Goal: Information Seeking & Learning: Learn about a topic

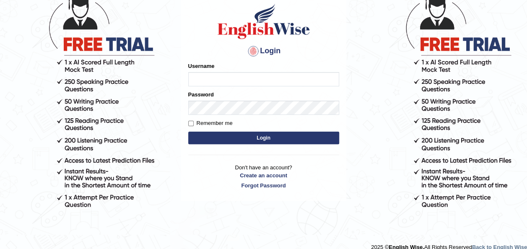
scroll to position [72, 0]
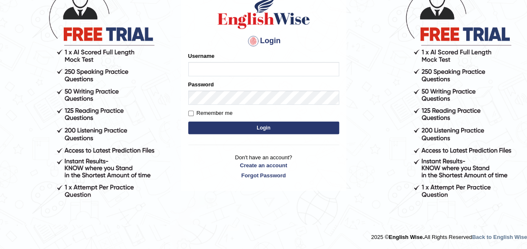
type input "Ranjodh12012002"
click at [246, 129] on button "Login" at bounding box center [263, 128] width 151 height 13
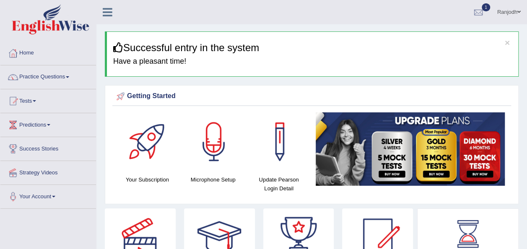
scroll to position [17, 0]
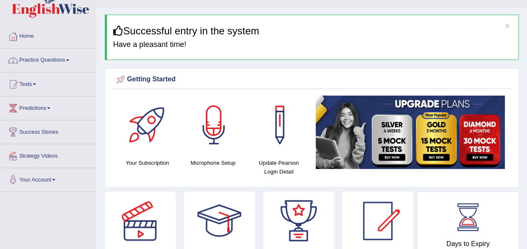
click at [64, 58] on link "Practice Questions" at bounding box center [48, 59] width 96 height 21
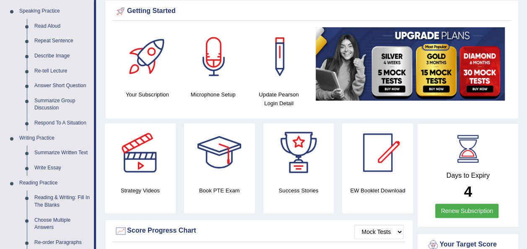
scroll to position [86, 0]
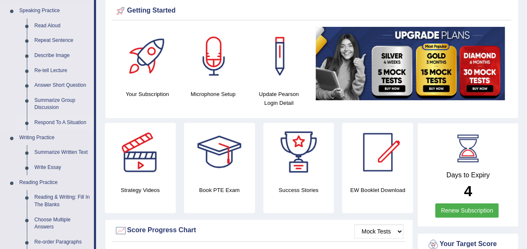
click at [60, 120] on link "Respond To A Situation" at bounding box center [62, 122] width 63 height 15
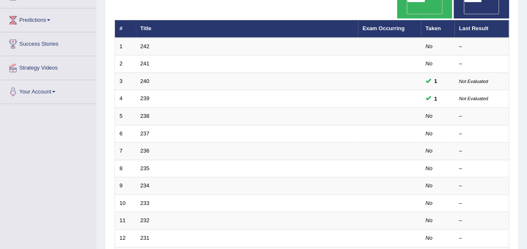
scroll to position [106, 0]
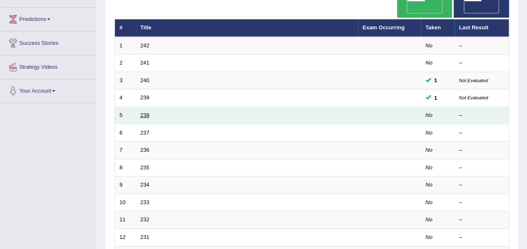
click at [148, 112] on link "238" at bounding box center [145, 115] width 9 height 6
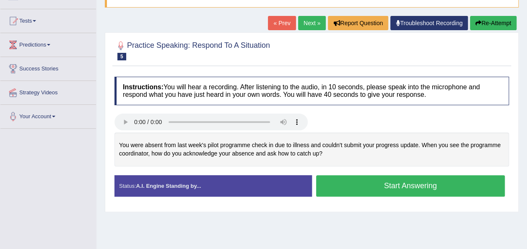
scroll to position [81, 0]
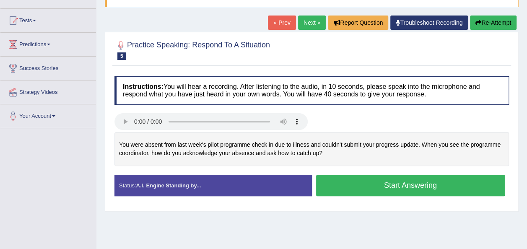
click at [378, 184] on button "Start Answering" at bounding box center [410, 185] width 189 height 21
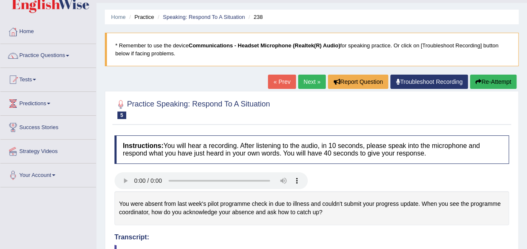
scroll to position [0, 0]
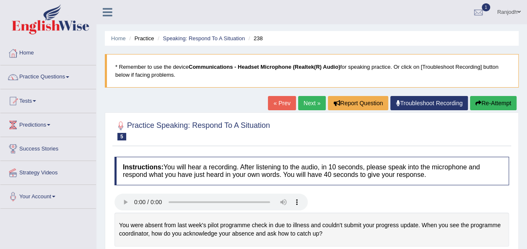
click at [72, 73] on link "Practice Questions" at bounding box center [48, 75] width 96 height 21
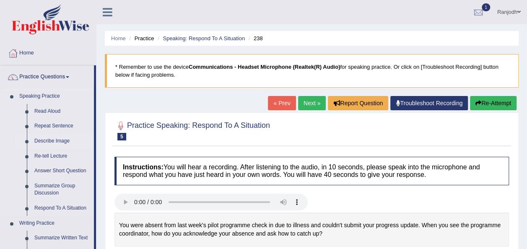
click at [61, 140] on link "Describe Image" at bounding box center [62, 141] width 63 height 15
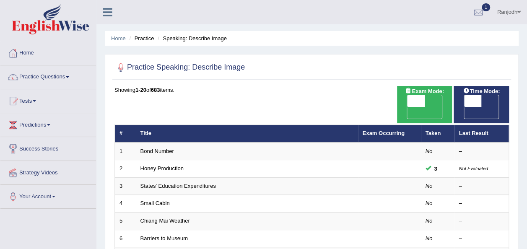
click at [151, 148] on link "Bond Number" at bounding box center [158, 151] width 34 height 6
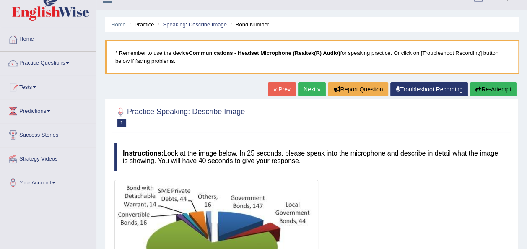
scroll to position [8, 0]
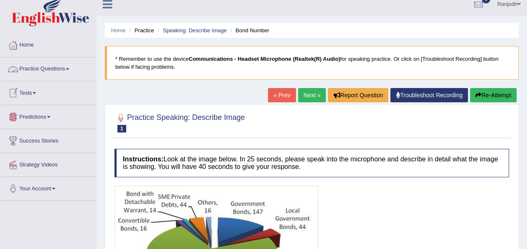
click at [69, 68] on span at bounding box center [67, 69] width 3 height 2
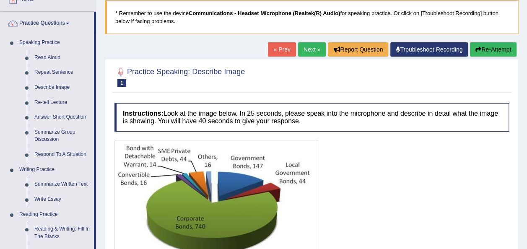
scroll to position [54, 0]
click at [263, 123] on h4 "Instructions: Look at the image below. In 25 seconds, please speak into the mic…" at bounding box center [312, 117] width 395 height 28
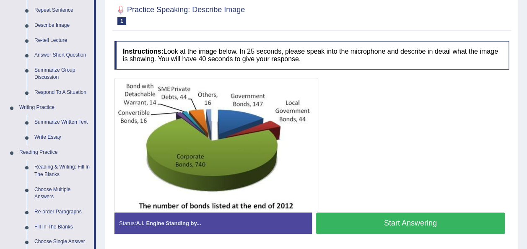
scroll to position [116, 0]
click at [298, 124] on img at bounding box center [217, 145] width 200 height 130
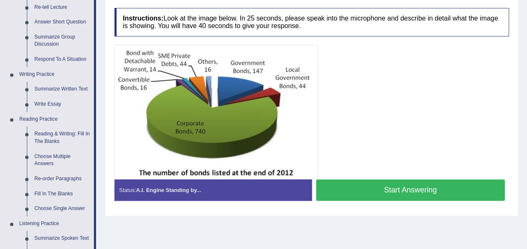
scroll to position [0, 0]
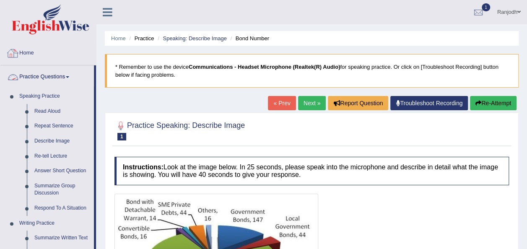
click at [27, 50] on link "Home" at bounding box center [48, 52] width 96 height 21
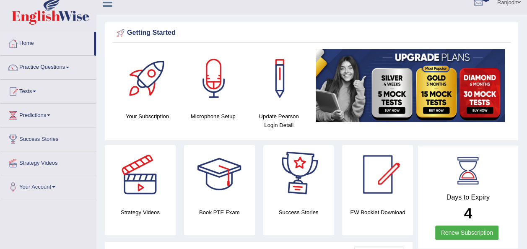
scroll to position [9, 0]
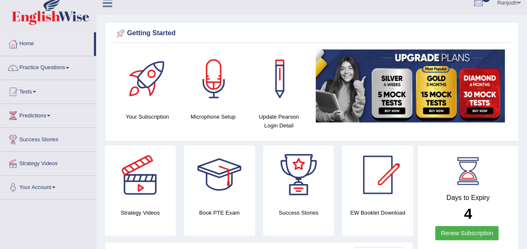
click at [69, 68] on span at bounding box center [67, 68] width 3 height 2
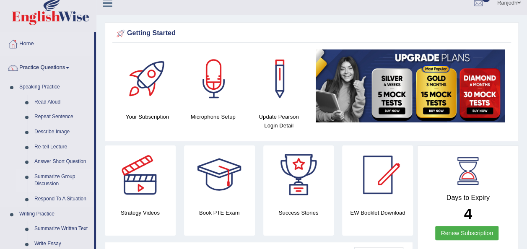
click at [55, 177] on link "Summarize Group Discussion" at bounding box center [62, 180] width 63 height 22
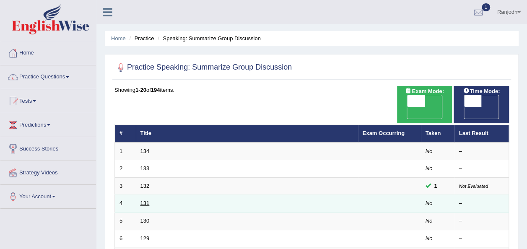
click at [141, 200] on link "131" at bounding box center [145, 203] width 9 height 6
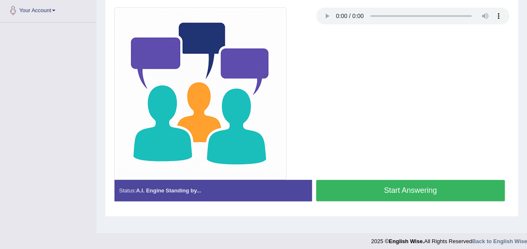
scroll to position [191, 0]
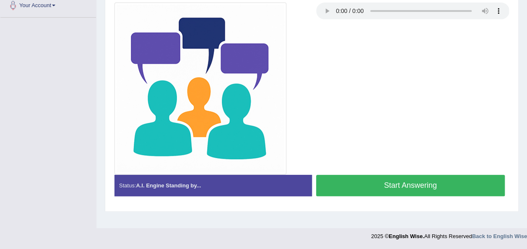
click at [383, 181] on button "Start Answering" at bounding box center [410, 185] width 189 height 21
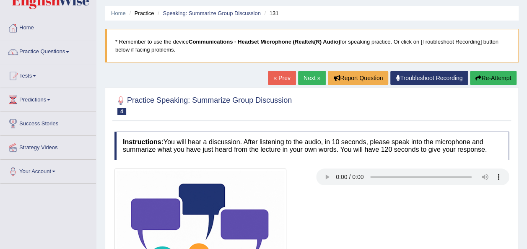
scroll to position [29, 0]
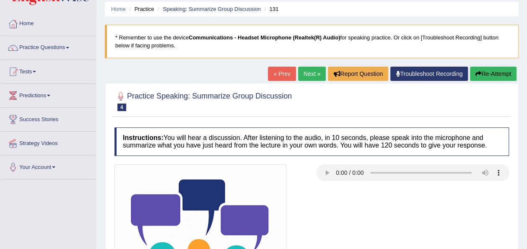
click at [488, 76] on button "Re-Attempt" at bounding box center [493, 74] width 47 height 14
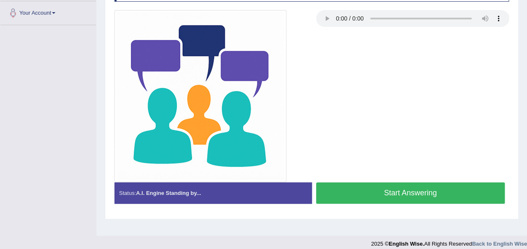
scroll to position [191, 0]
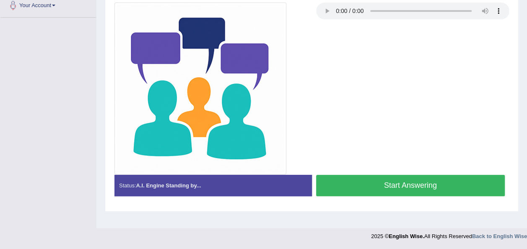
click at [360, 188] on button "Start Answering" at bounding box center [410, 185] width 189 height 21
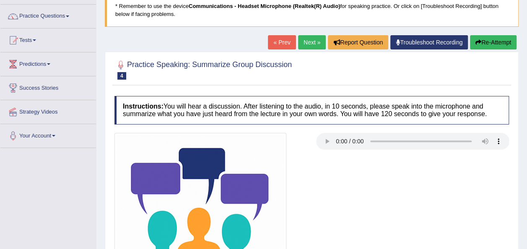
scroll to position [50, 0]
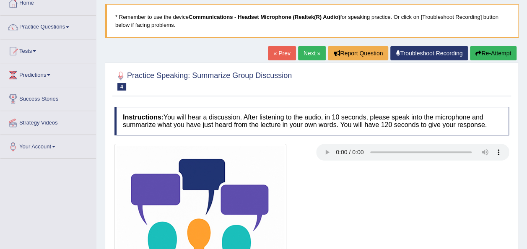
click at [481, 54] on button "Re-Attempt" at bounding box center [493, 53] width 47 height 14
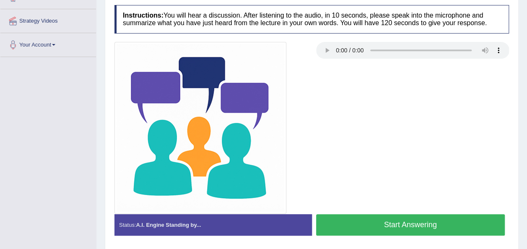
scroll to position [191, 0]
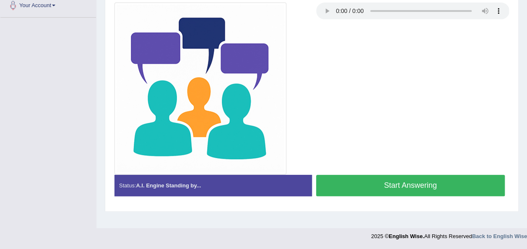
click at [419, 186] on button "Start Answering" at bounding box center [410, 185] width 189 height 21
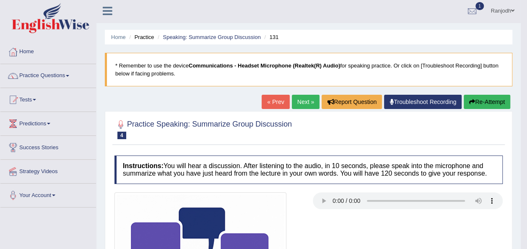
scroll to position [0, 0]
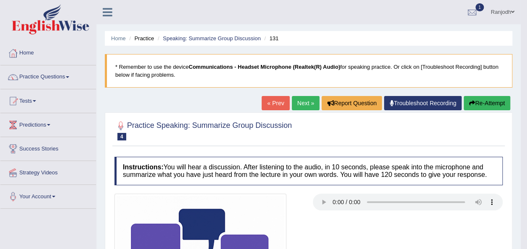
click at [485, 106] on button "Re-Attempt" at bounding box center [487, 103] width 47 height 14
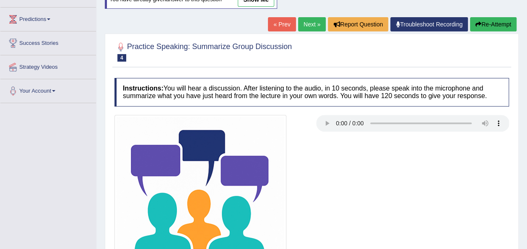
scroll to position [206, 0]
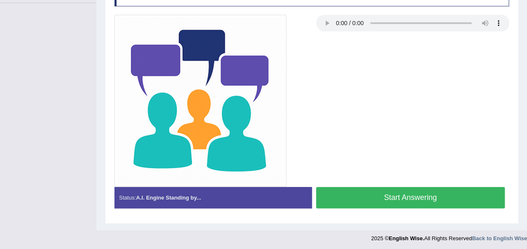
click at [344, 198] on button "Start Answering" at bounding box center [410, 197] width 189 height 21
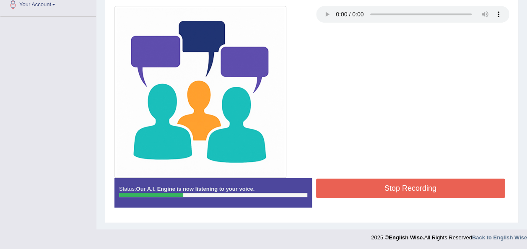
scroll to position [0, 0]
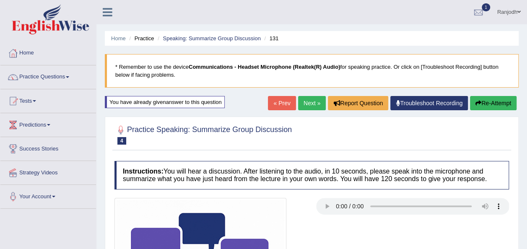
click at [503, 100] on button "Re-Attempt" at bounding box center [493, 103] width 47 height 14
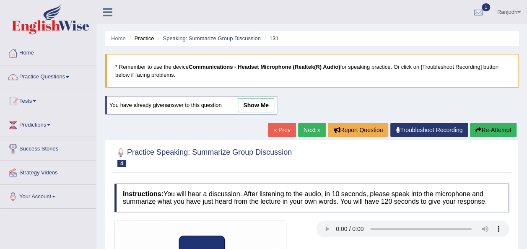
click at [485, 131] on button "Re-Attempt" at bounding box center [493, 130] width 47 height 14
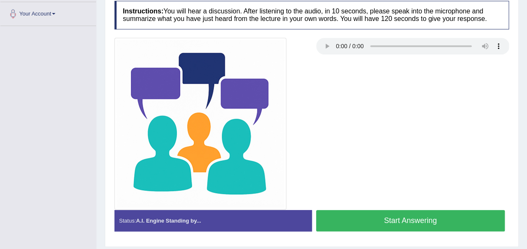
scroll to position [206, 0]
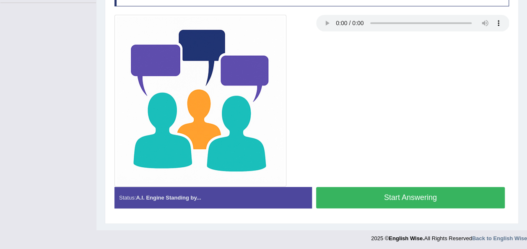
click at [424, 199] on button "Start Answering" at bounding box center [410, 197] width 189 height 21
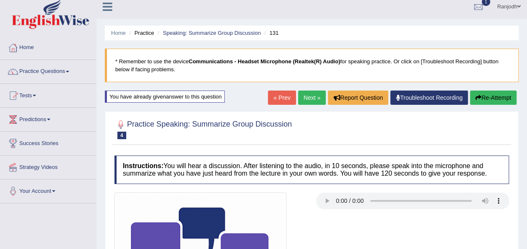
scroll to position [5, 0]
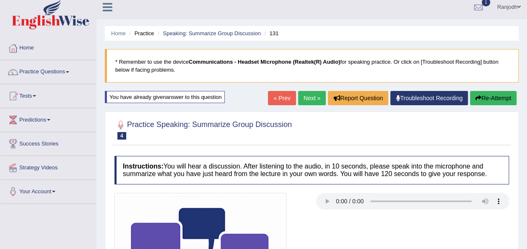
click at [499, 93] on button "Re-Attempt" at bounding box center [493, 98] width 47 height 14
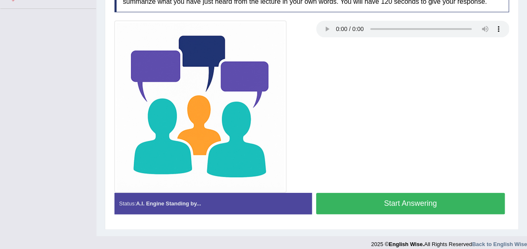
scroll to position [201, 0]
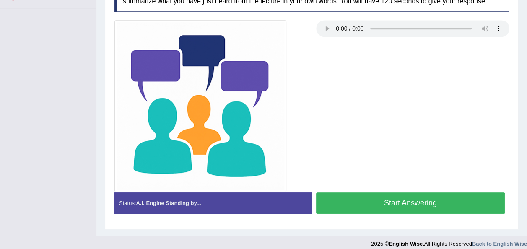
click at [424, 196] on button "Start Answering" at bounding box center [410, 203] width 189 height 21
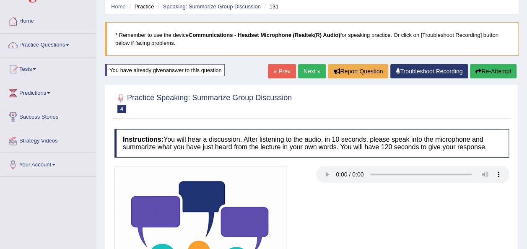
scroll to position [32, 0]
click at [487, 72] on button "Re-Attempt" at bounding box center [493, 71] width 47 height 14
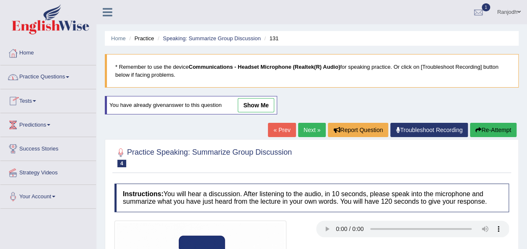
click at [67, 76] on link "Practice Questions" at bounding box center [48, 75] width 96 height 21
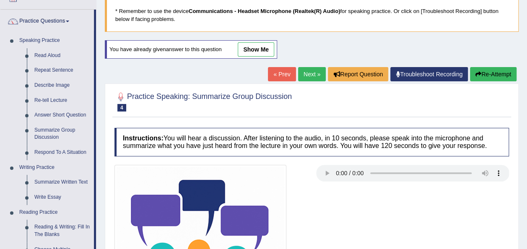
scroll to position [56, 0]
